Goal: Task Accomplishment & Management: Use online tool/utility

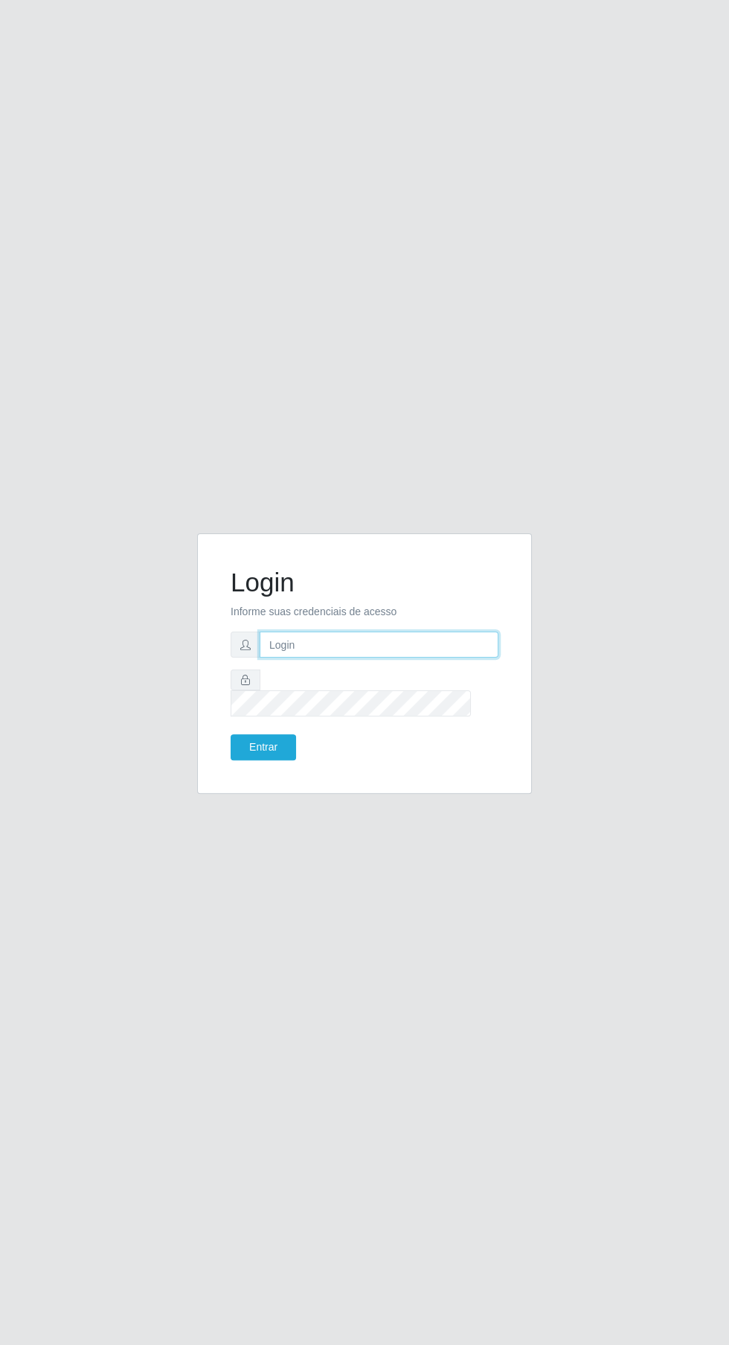
click at [410, 658] on input "text" at bounding box center [379, 645] width 239 height 26
type input "[EMAIL_ADDRESS][DOMAIN_NAME]"
click at [231, 734] on button "Entrar" at bounding box center [263, 747] width 65 height 26
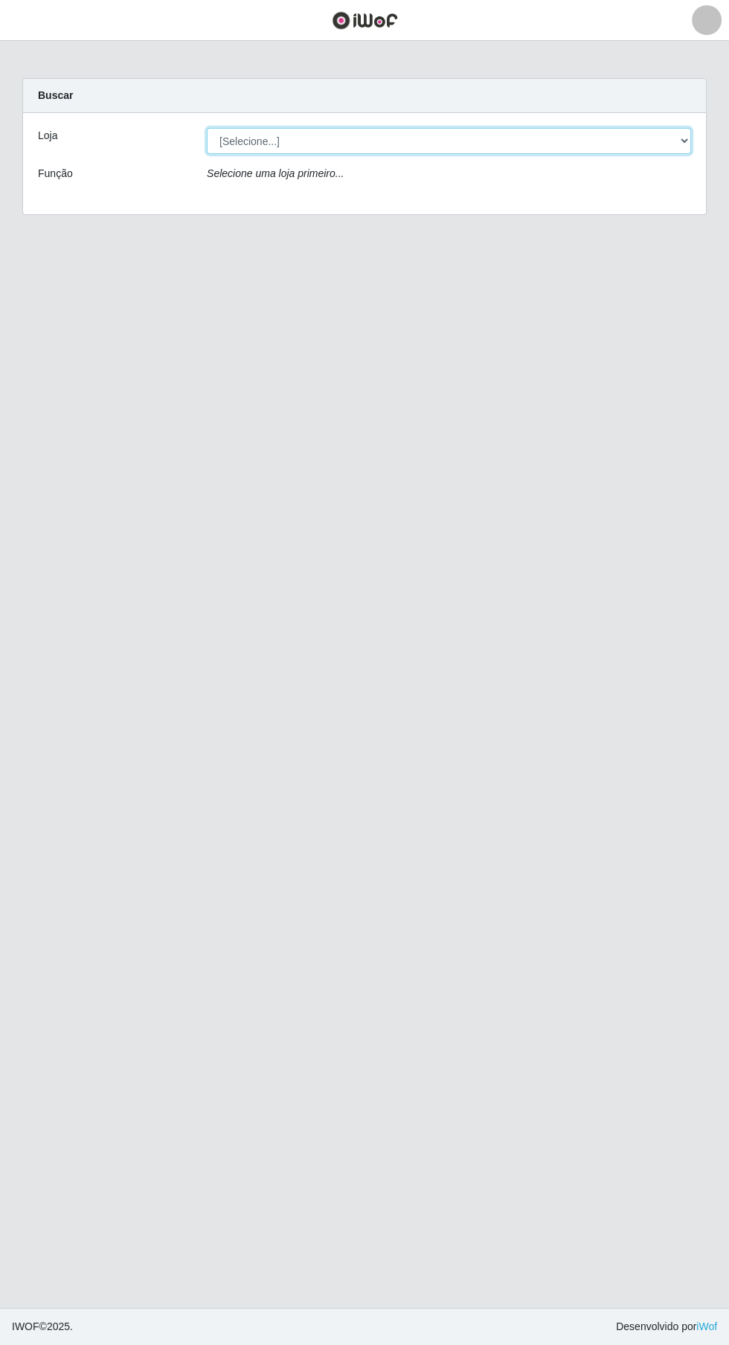
click at [406, 132] on select "[Selecione...] Leta - Arco-Mix Cohab" at bounding box center [449, 141] width 484 height 26
select select "480"
click at [207, 128] on select "[Selecione...] Leta - Arco-Mix Cohab" at bounding box center [449, 141] width 484 height 26
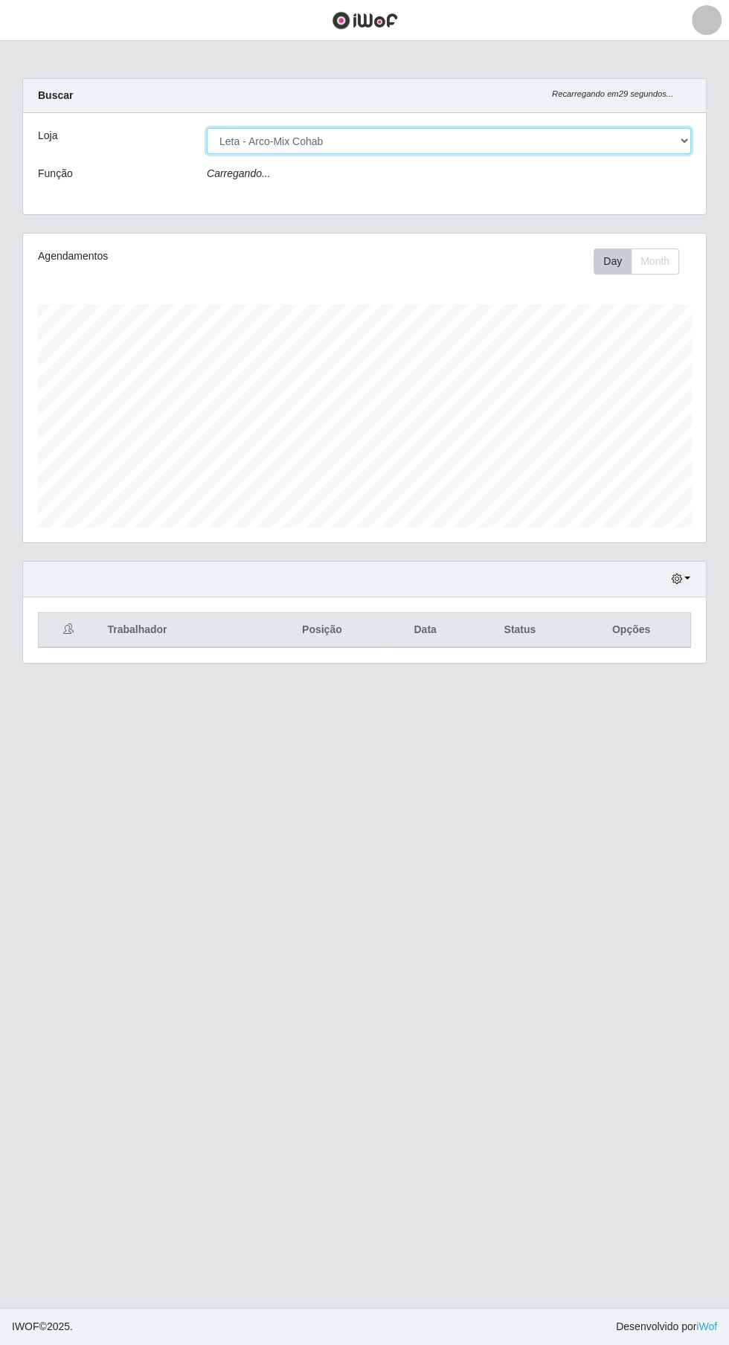
scroll to position [308, 684]
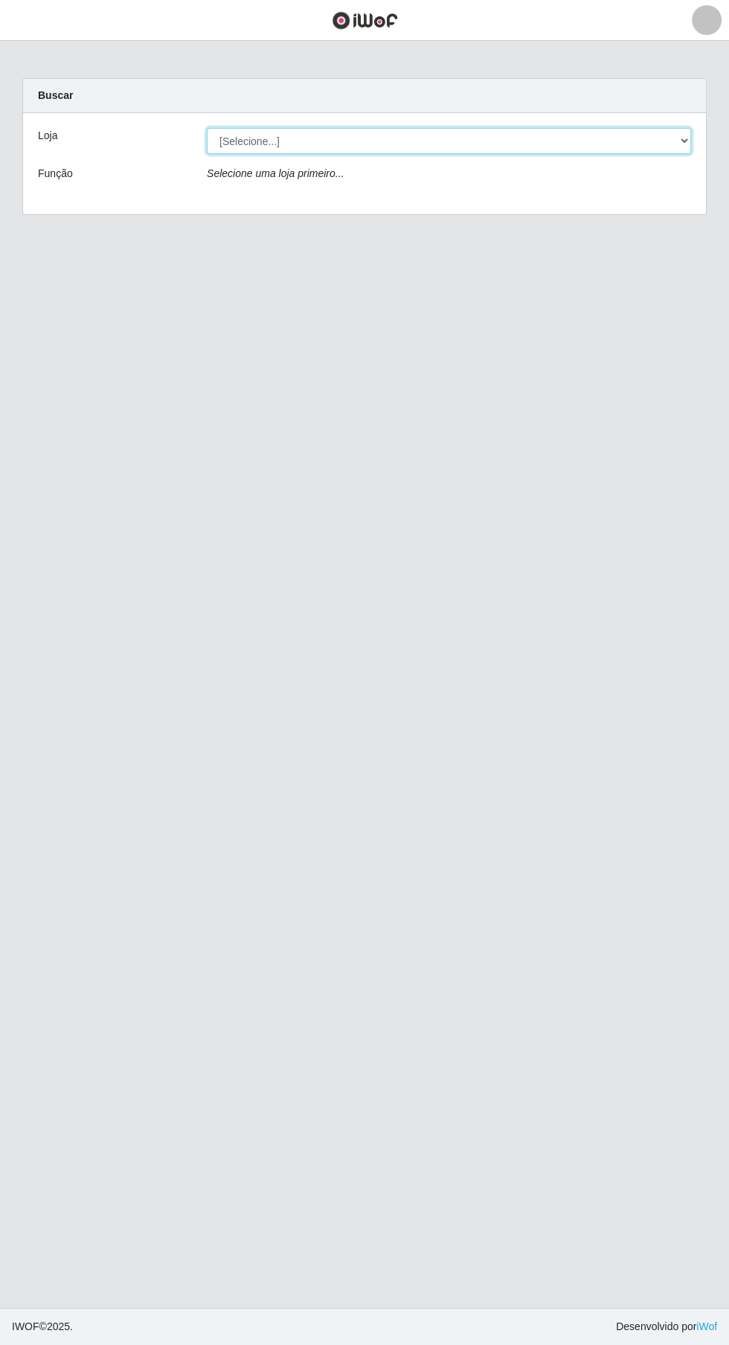
click at [489, 135] on select "[Selecione...] Leta - Arco-Mix Cohab" at bounding box center [449, 141] width 484 height 26
select select "480"
click at [207, 128] on select "[Selecione...] Leta - Arco-Mix Cohab" at bounding box center [449, 141] width 484 height 26
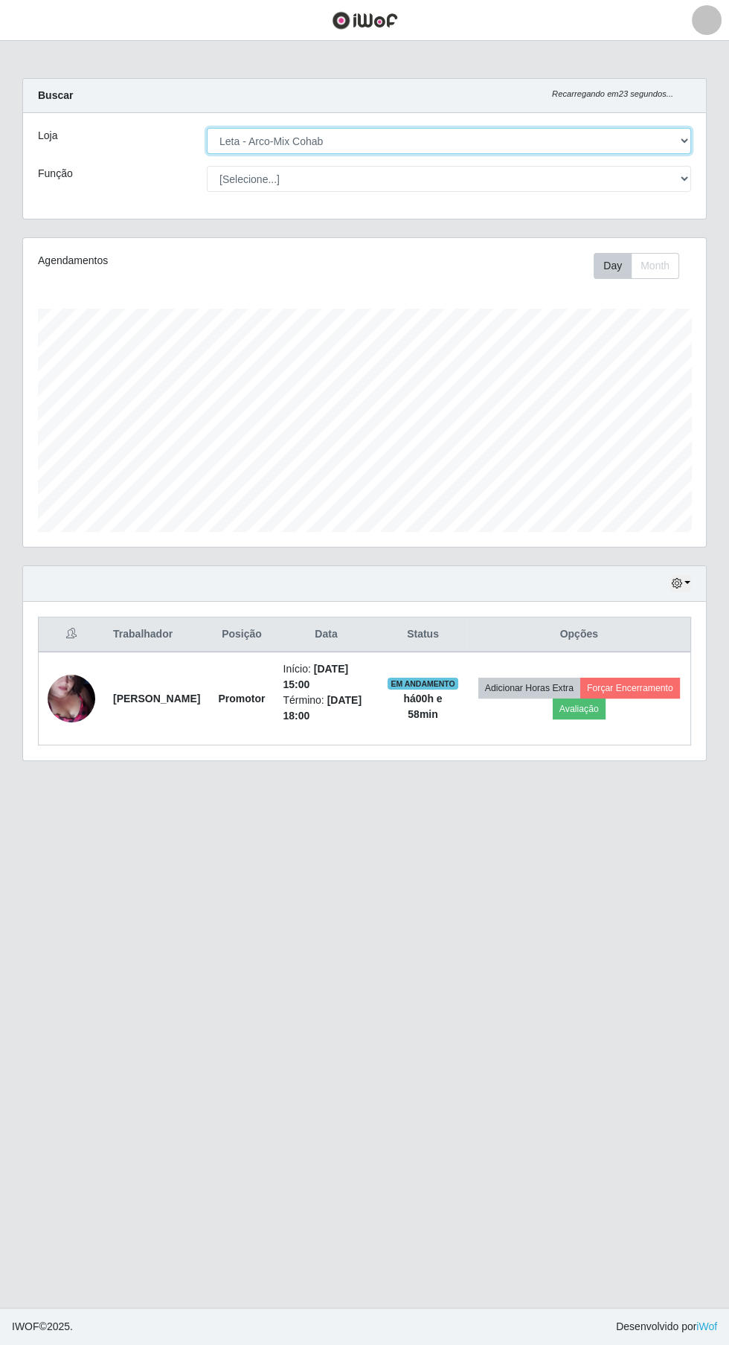
scroll to position [31, 0]
